Goal: Check status: Check status

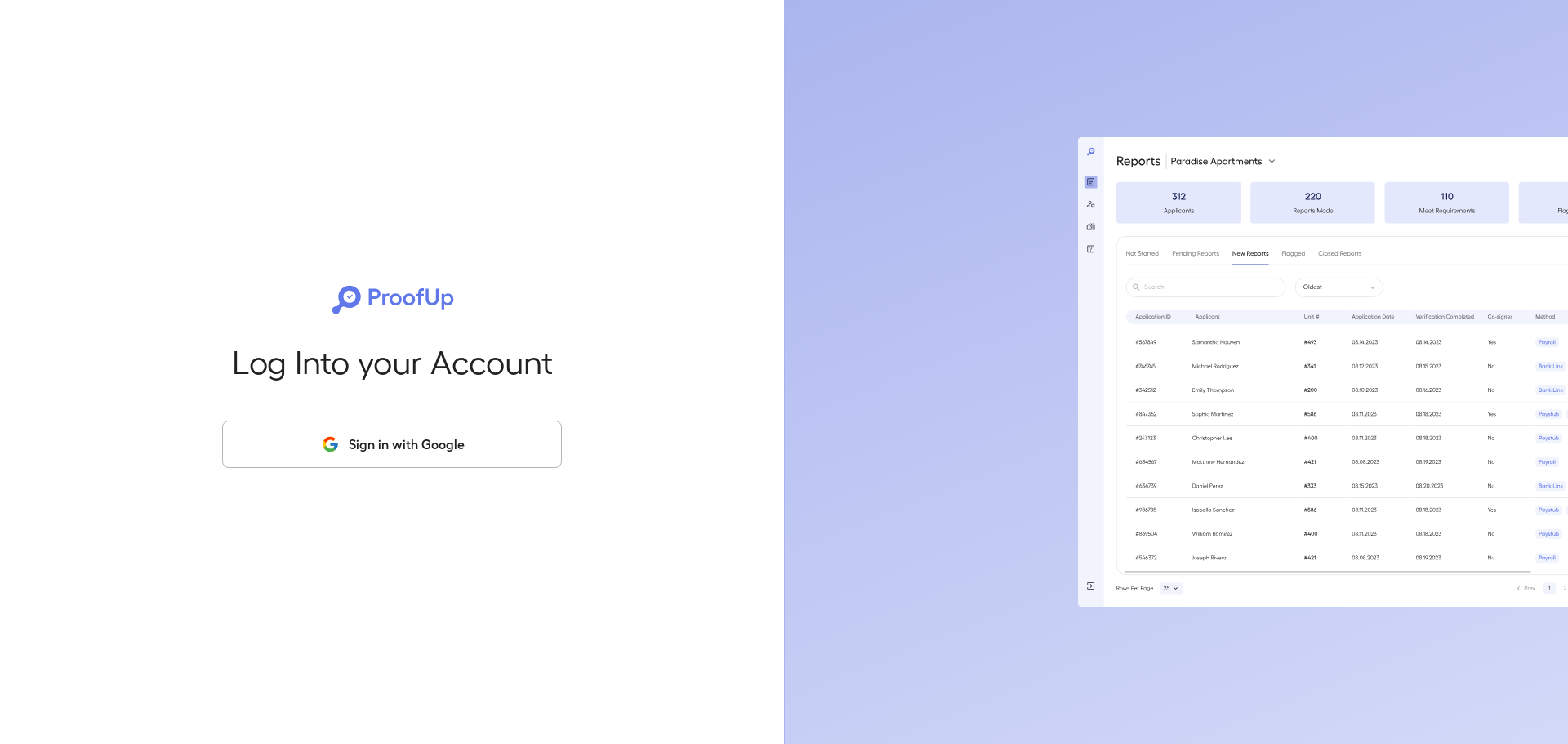
drag, startPoint x: 430, startPoint y: 447, endPoint x: 445, endPoint y: 446, distance: 15.0
click at [430, 447] on button "Sign in with Google" at bounding box center [391, 444] width 340 height 47
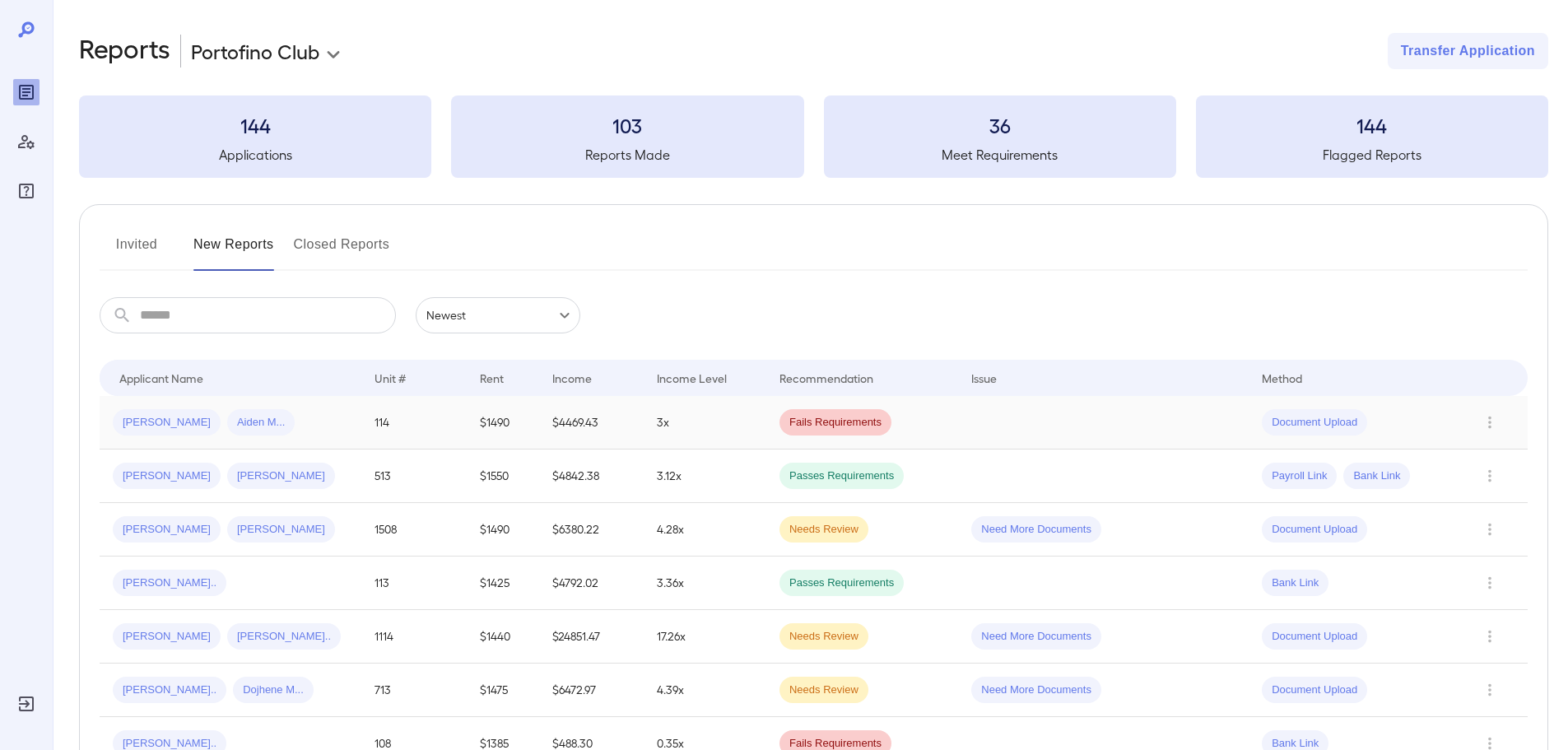
click at [963, 421] on td at bounding box center [1103, 423] width 290 height 54
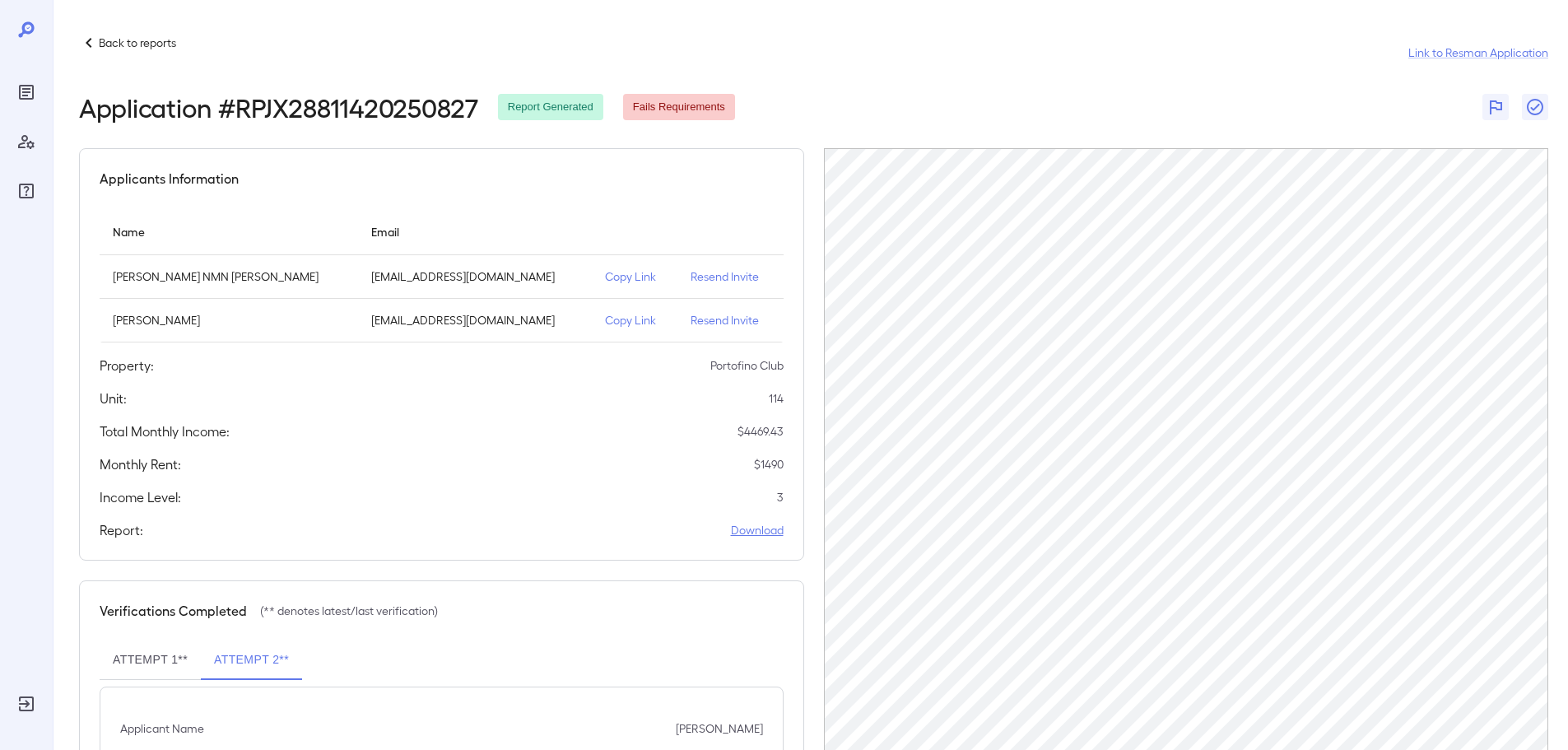
click at [764, 531] on link "Download" at bounding box center [757, 530] width 53 height 16
click at [113, 25] on div "Back to reports Link to Resman Application Application # RPJX28811420250827 Rep…" at bounding box center [810, 479] width 1516 height 959
click at [118, 47] on p "Back to reports" at bounding box center [137, 42] width 77 height 16
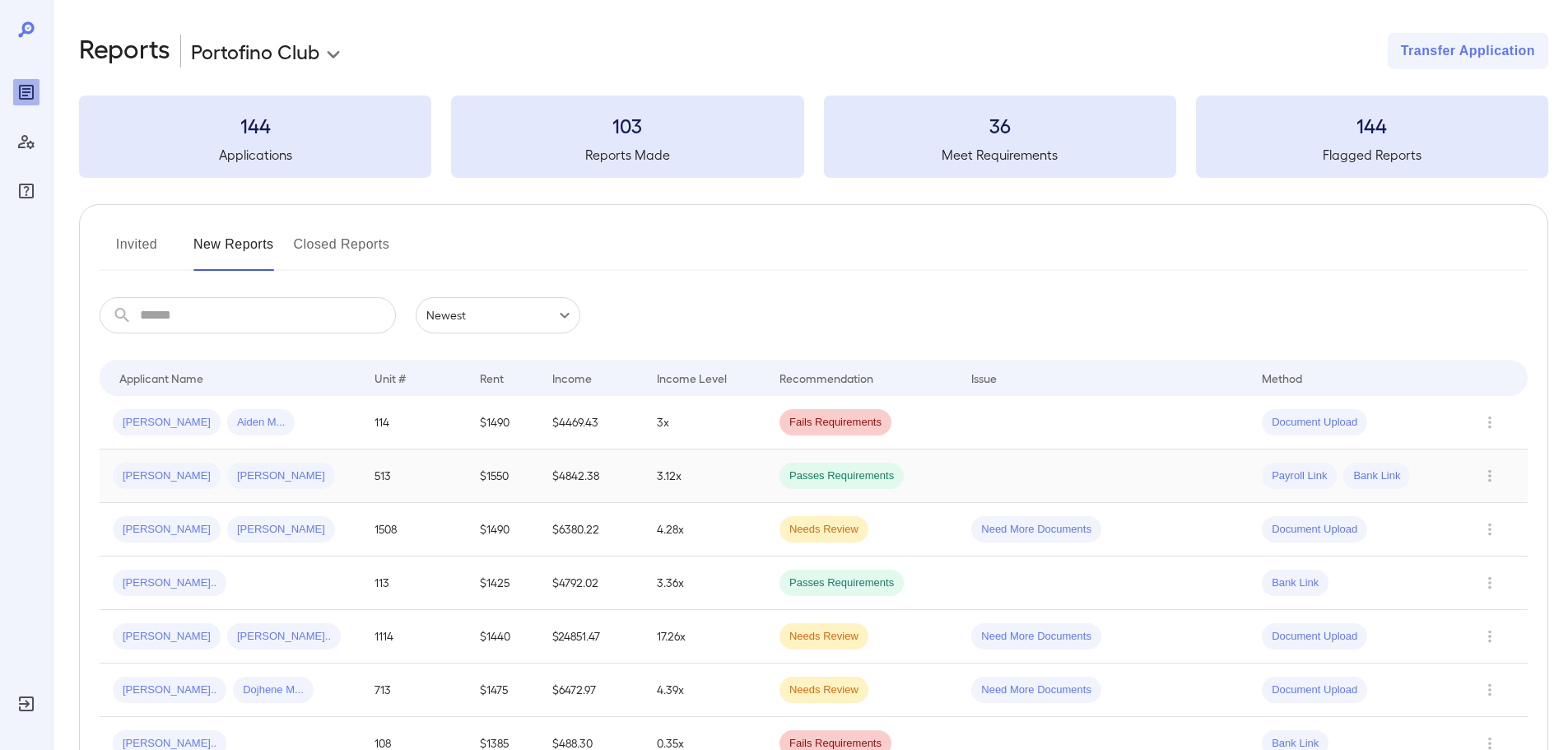
click at [938, 475] on td "Passes Requirements" at bounding box center [862, 477] width 192 height 54
